Goal: Book appointment/travel/reservation

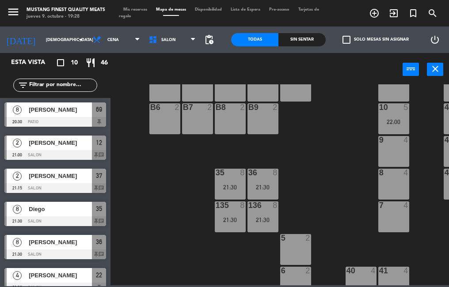
scroll to position [225, 0]
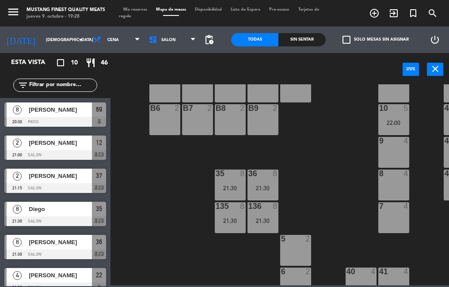
click at [231, 216] on div "135 8 21:30" at bounding box center [230, 217] width 31 height 31
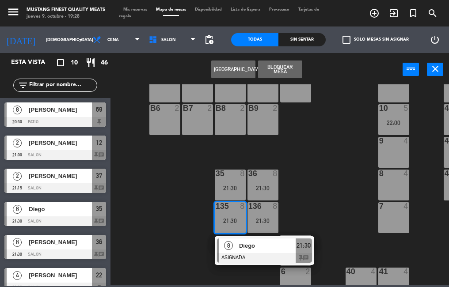
click at [233, 177] on div at bounding box center [230, 174] width 15 height 8
click at [265, 185] on div "21:30" at bounding box center [262, 188] width 31 height 6
click at [260, 215] on div "136 8 21:30" at bounding box center [262, 217] width 31 height 31
click at [230, 213] on div "135 8 21:30" at bounding box center [230, 217] width 31 height 31
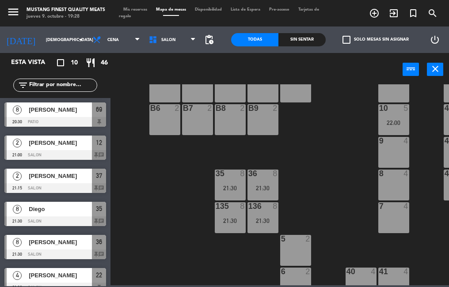
click at [230, 190] on div "21:30" at bounding box center [230, 188] width 31 height 6
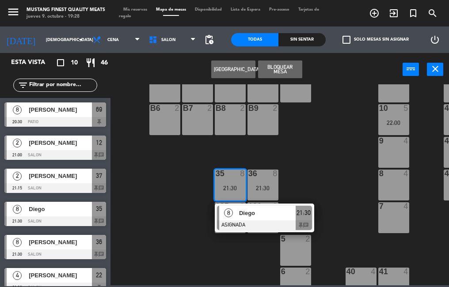
click at [226, 189] on div "21:30" at bounding box center [230, 188] width 31 height 6
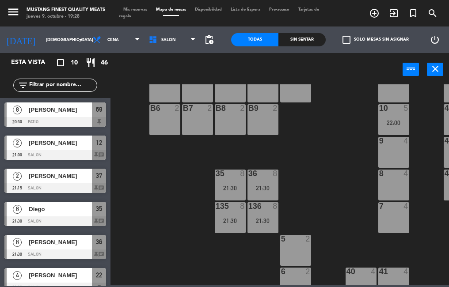
click at [258, 188] on div "21:30" at bounding box center [262, 188] width 31 height 6
click at [236, 257] on div "73 4 72 4 71 4 69 8 20:30 70 4 80 8 50 2 53 2 52 2 51 2 49 2 68 6 81 8 18 4 16 …" at bounding box center [282, 184] width 334 height 201
click at [262, 222] on div "21:30" at bounding box center [262, 221] width 31 height 6
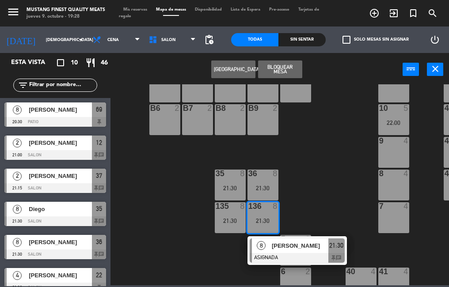
click at [258, 188] on div "21:30" at bounding box center [262, 188] width 31 height 6
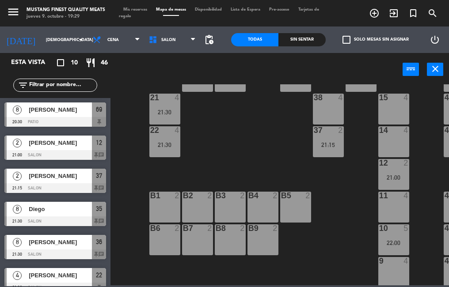
scroll to position [109, 0]
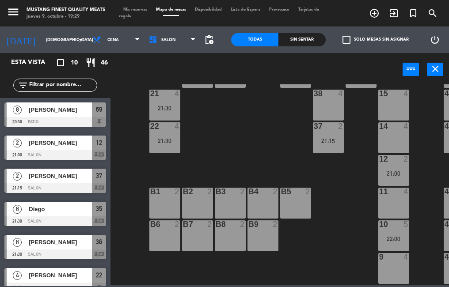
click at [153, 103] on div "21 4 21:30" at bounding box center [164, 105] width 31 height 31
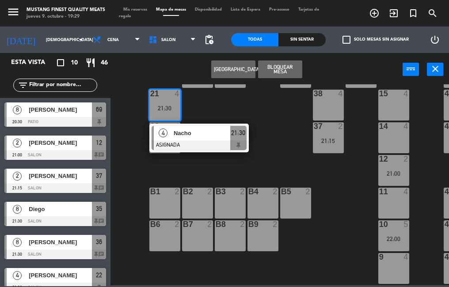
click at [132, 167] on div "73 4 72 4 71 4 69 8 20:30 70 4 80 8 50 2 53 2 52 2 51 2 49 2 68 6 81 8 18 4 16 …" at bounding box center [282, 184] width 334 height 201
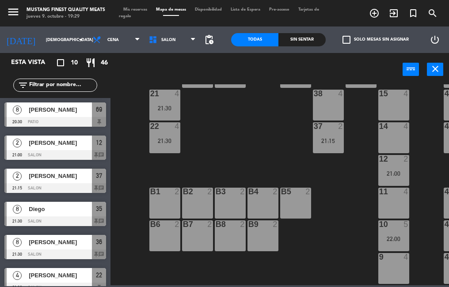
click at [163, 134] on div "22 4 21:30" at bounding box center [164, 137] width 31 height 31
click at [136, 147] on div "73 4 72 4 71 4 69 8 20:30 70 4 80 8 50 2 53 2 52 2 51 2 49 2 68 6 81 8 18 4 16 …" at bounding box center [282, 184] width 334 height 201
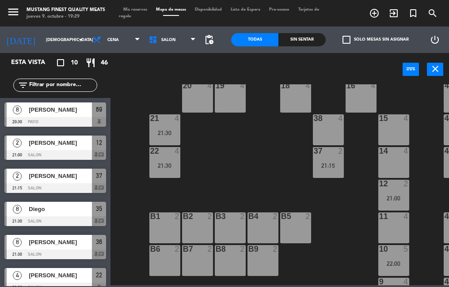
scroll to position [82, 0]
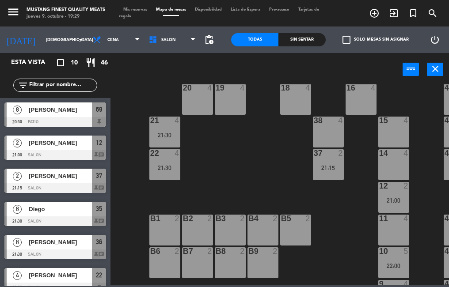
click at [327, 167] on div "21:15" at bounding box center [328, 168] width 31 height 6
click at [348, 235] on div "73 4 72 4 71 4 69 8 20:30 70 4 80 8 50 2 53 2 52 2 51 2 49 2 68 6 81 8 18 4 16 …" at bounding box center [282, 184] width 334 height 201
click at [390, 199] on div "21:00" at bounding box center [393, 201] width 31 height 6
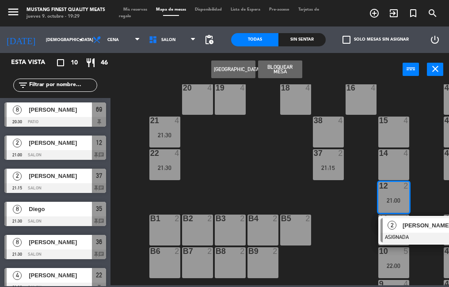
click at [386, 197] on div "21:00" at bounding box center [393, 200] width 31 height 7
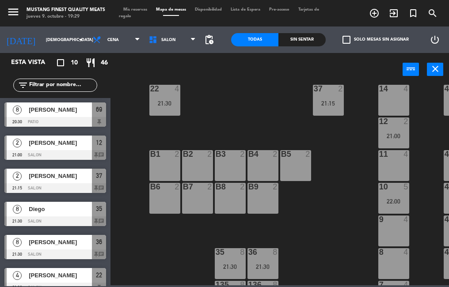
scroll to position [140, 0]
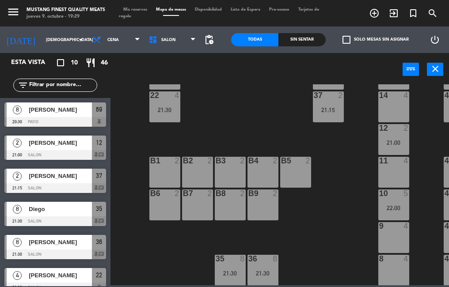
click at [392, 142] on div "21:00" at bounding box center [393, 143] width 31 height 6
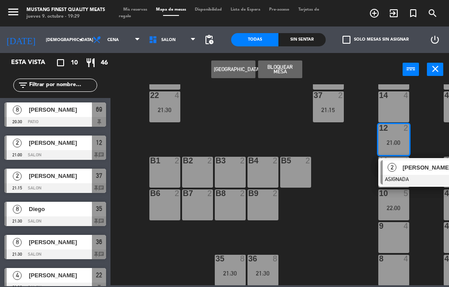
click at [318, 106] on div "37 2 21:15" at bounding box center [328, 106] width 31 height 31
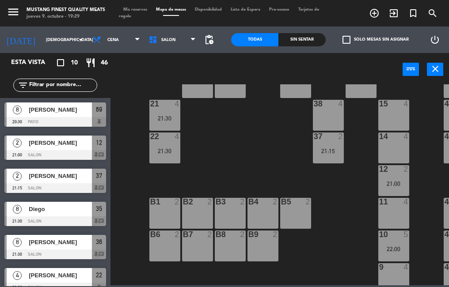
scroll to position [96, 0]
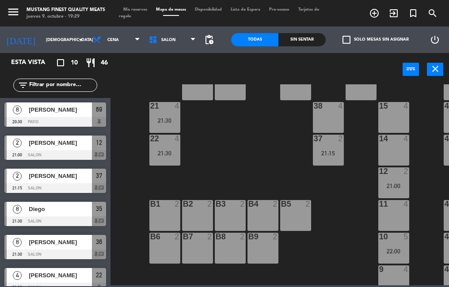
click at [324, 151] on div "21:15" at bounding box center [328, 153] width 31 height 6
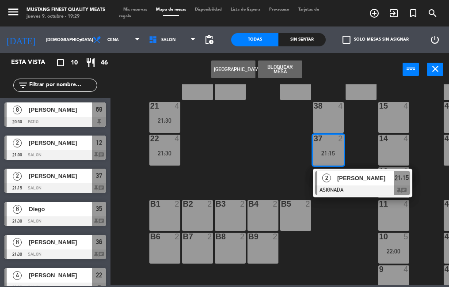
click at [161, 116] on div "21 4 21:30" at bounding box center [164, 117] width 31 height 31
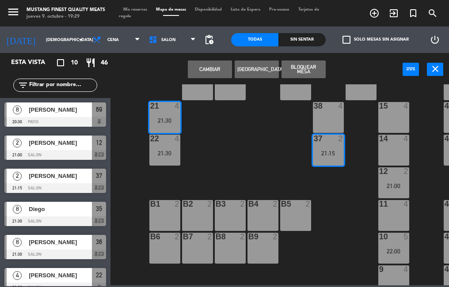
click at [156, 123] on div "21:30" at bounding box center [164, 121] width 31 height 6
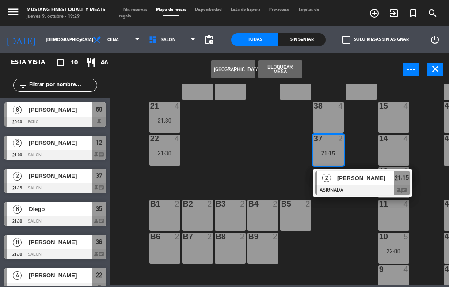
click at [166, 121] on div "21:30" at bounding box center [164, 121] width 31 height 6
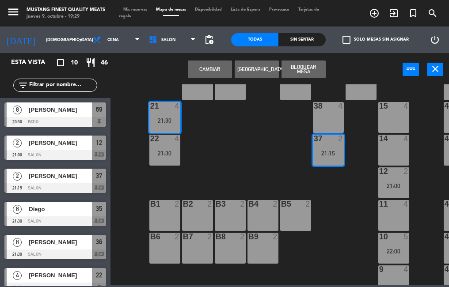
click at [324, 152] on div "21:15" at bounding box center [328, 153] width 31 height 6
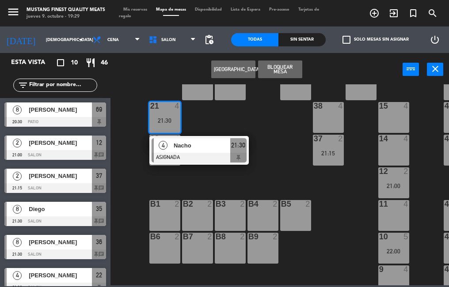
click at [135, 178] on div "73 4 72 4 71 4 69 8 20:30 70 4 80 8 50 2 53 2 52 2 51 2 49 2 68 6 81 8 18 4 16 …" at bounding box center [282, 184] width 334 height 201
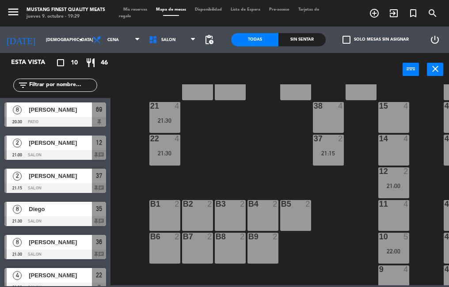
click at [163, 152] on div "21:30" at bounding box center [164, 153] width 31 height 6
click at [135, 198] on div "73 4 72 4 71 4 69 8 20:30 70 4 80 8 50 2 53 2 52 2 51 2 49 2 68 6 81 8 18 4 16 …" at bounding box center [282, 184] width 334 height 201
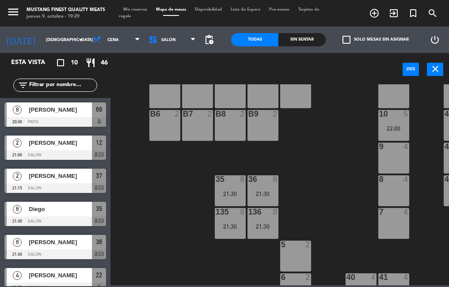
click at [150, 81] on div "power_input close" at bounding box center [256, 70] width 292 height 34
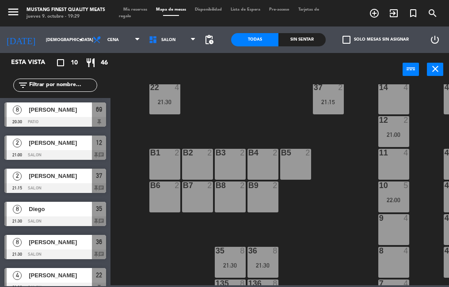
scroll to position [140, 0]
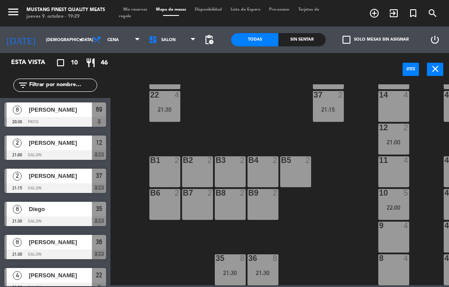
click at [91, 170] on div "[PERSON_NAME]" at bounding box center [60, 176] width 64 height 15
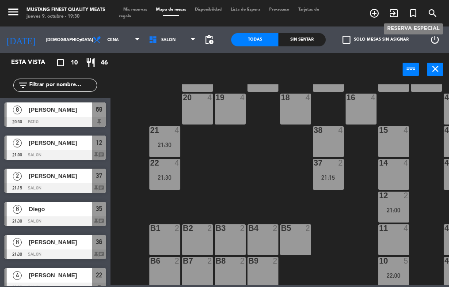
click at [157, 162] on div at bounding box center [164, 163] width 15 height 8
click at [212, 149] on div "73 4 72 4 71 4 69 8 20:30 70 4 80 8 50 2 53 2 52 2 51 2 49 2 68 6 81 8 18 4 16 …" at bounding box center [282, 184] width 334 height 201
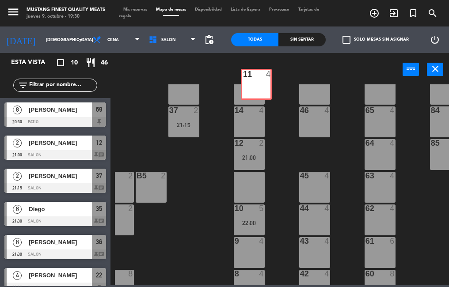
scroll to position [118, 144]
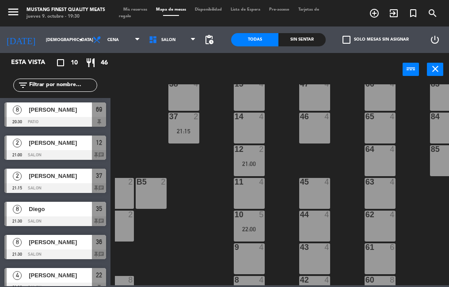
click at [285, 230] on div "73 4 72 4 71 4 69 8 20:30 70 4 80 8 50 2 53 2 52 2 51 2 49 2 68 6 81 8 18 4 16 …" at bounding box center [282, 184] width 334 height 201
click at [330, 161] on div "73 4 72 4 71 4 69 8 20:30 70 4 80 8 50 2 53 2 52 2 51 2 49 2 68 6 81 8 18 4 16 …" at bounding box center [282, 184] width 334 height 201
click at [243, 164] on div "21:00" at bounding box center [249, 164] width 31 height 6
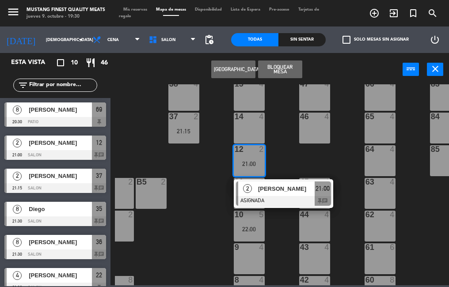
click at [242, 223] on div "10 5 22:00" at bounding box center [249, 226] width 31 height 31
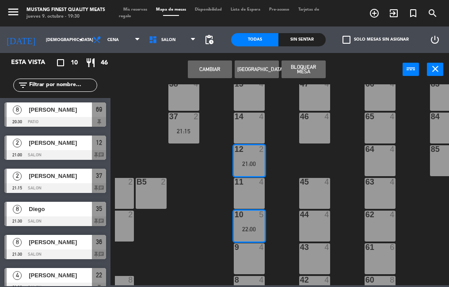
click at [243, 168] on div "12 2 21:00" at bounding box center [249, 160] width 31 height 31
